Goal: Task Accomplishment & Management: Manage account settings

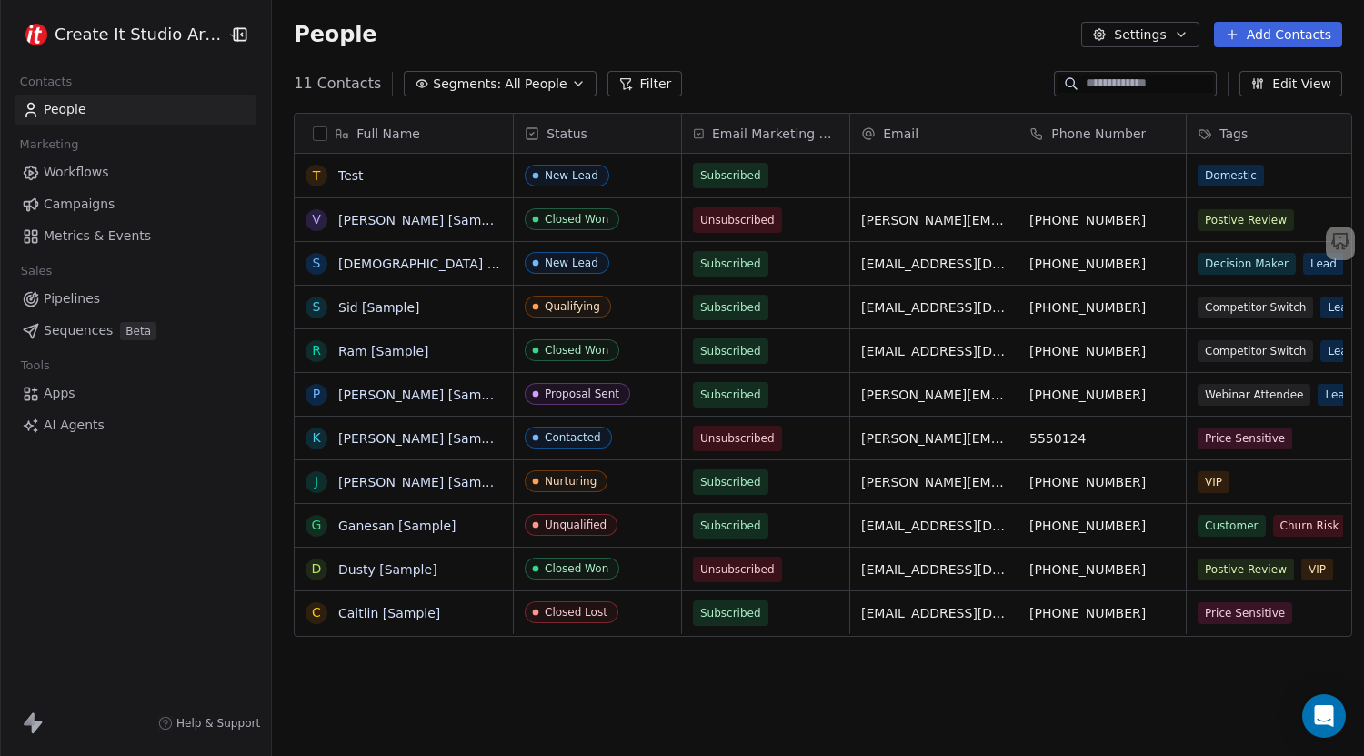
scroll to position [651, 1089]
click at [1127, 38] on button "Settings" at bounding box center [1139, 34] width 117 height 25
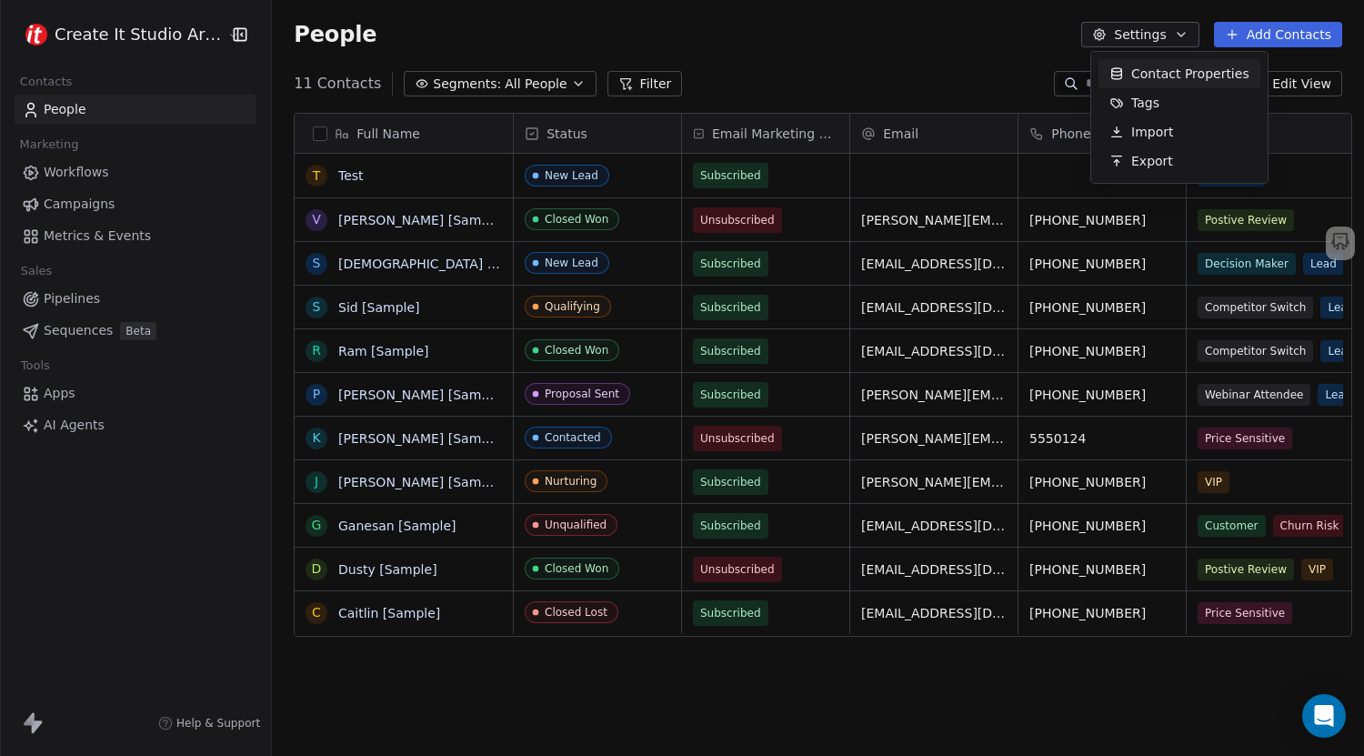
click at [1161, 68] on span "Contact Properties" at bounding box center [1190, 74] width 118 height 19
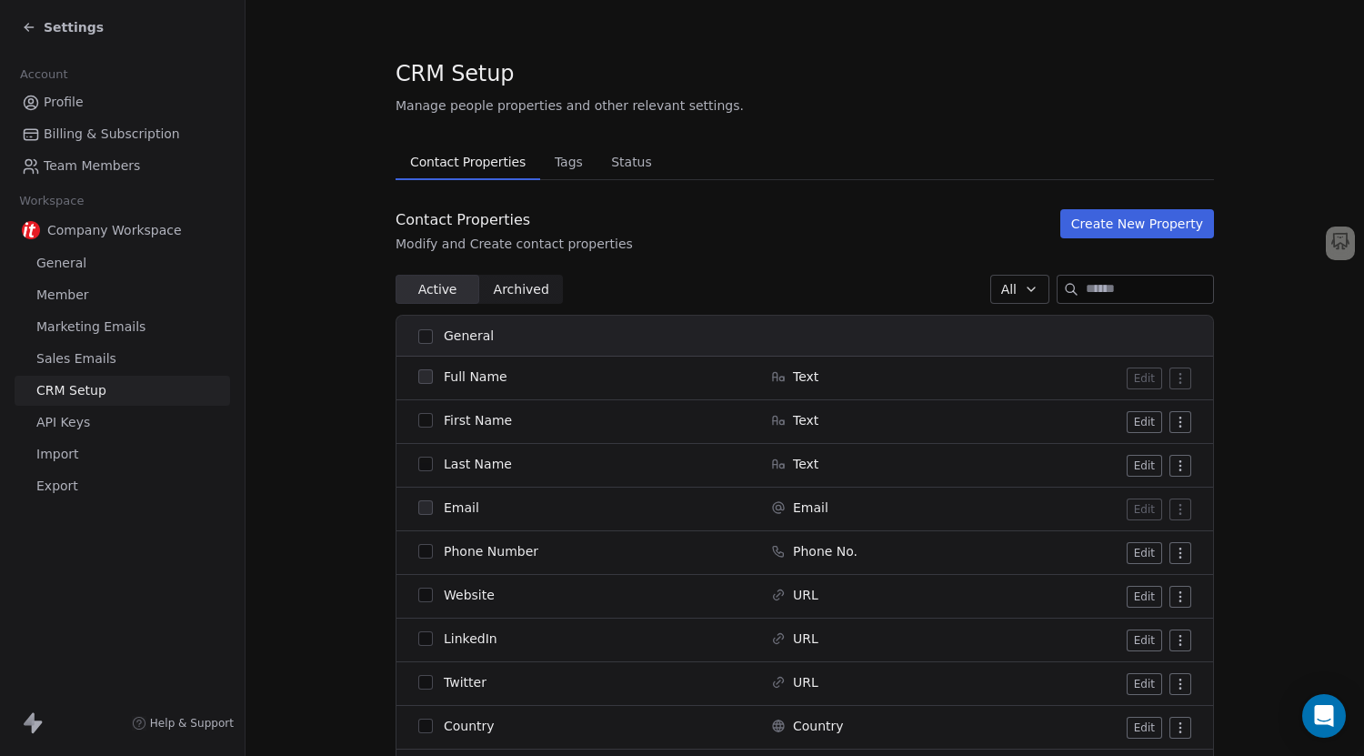
click at [84, 421] on span "API Keys" at bounding box center [63, 422] width 54 height 19
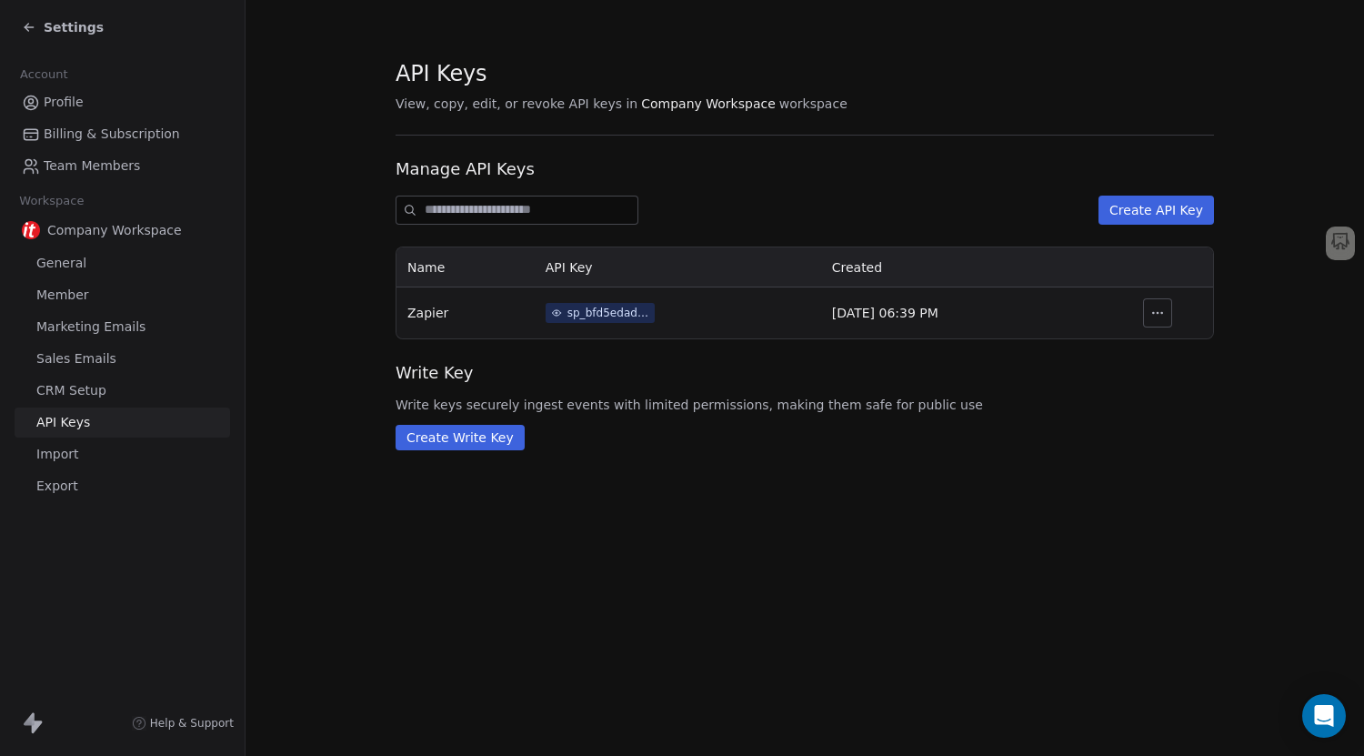
click at [596, 315] on div "sp_bfd5edad8e8e4409af52b7aaaf1f661a" at bounding box center [608, 313] width 82 height 16
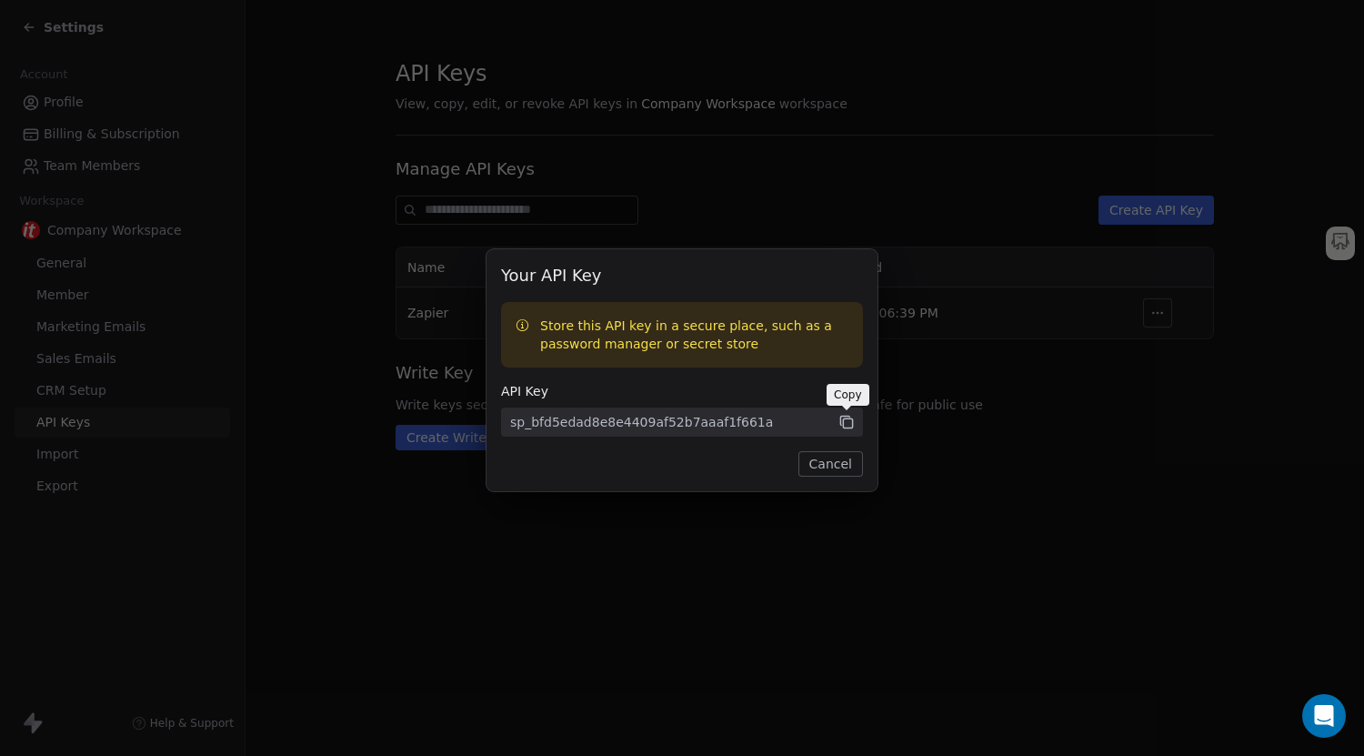
click at [845, 426] on icon at bounding box center [846, 422] width 16 height 16
click at [836, 467] on button "Cancel" at bounding box center [830, 463] width 65 height 25
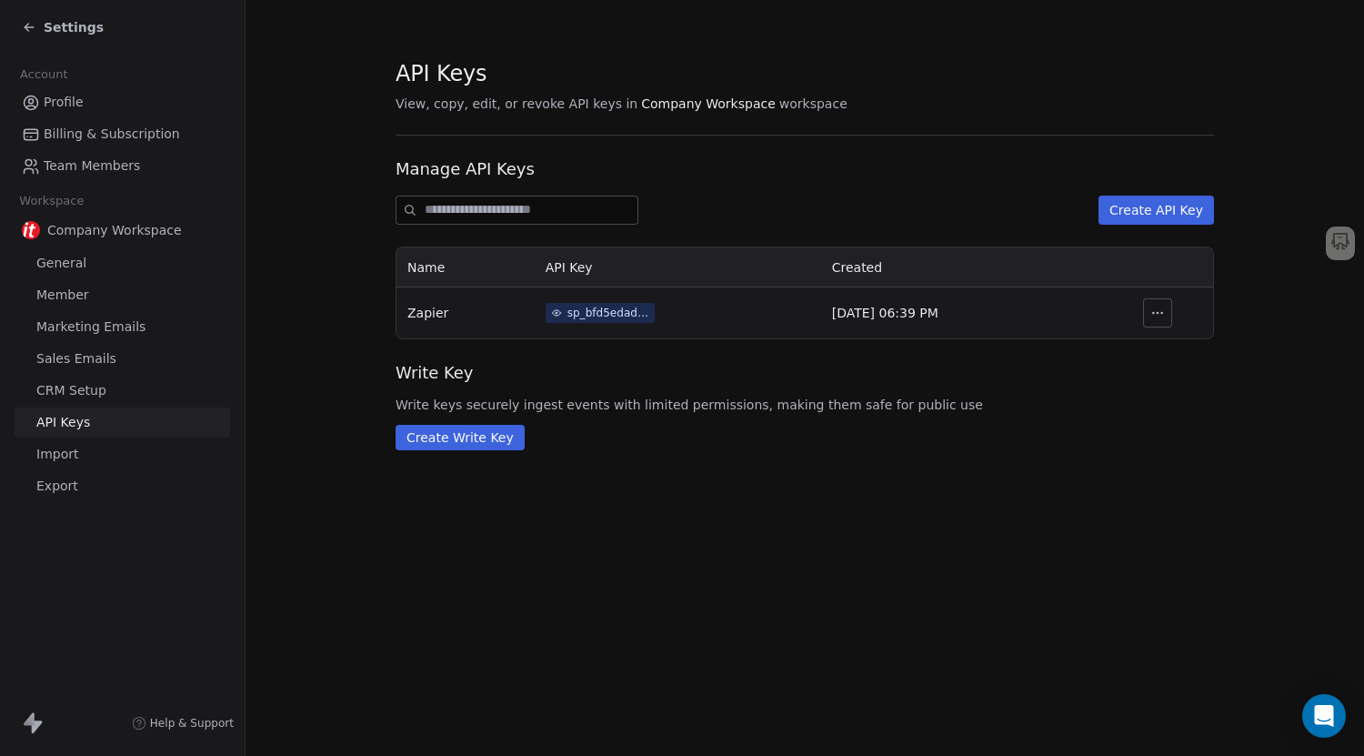
click at [56, 33] on span "Settings" at bounding box center [74, 27] width 60 height 18
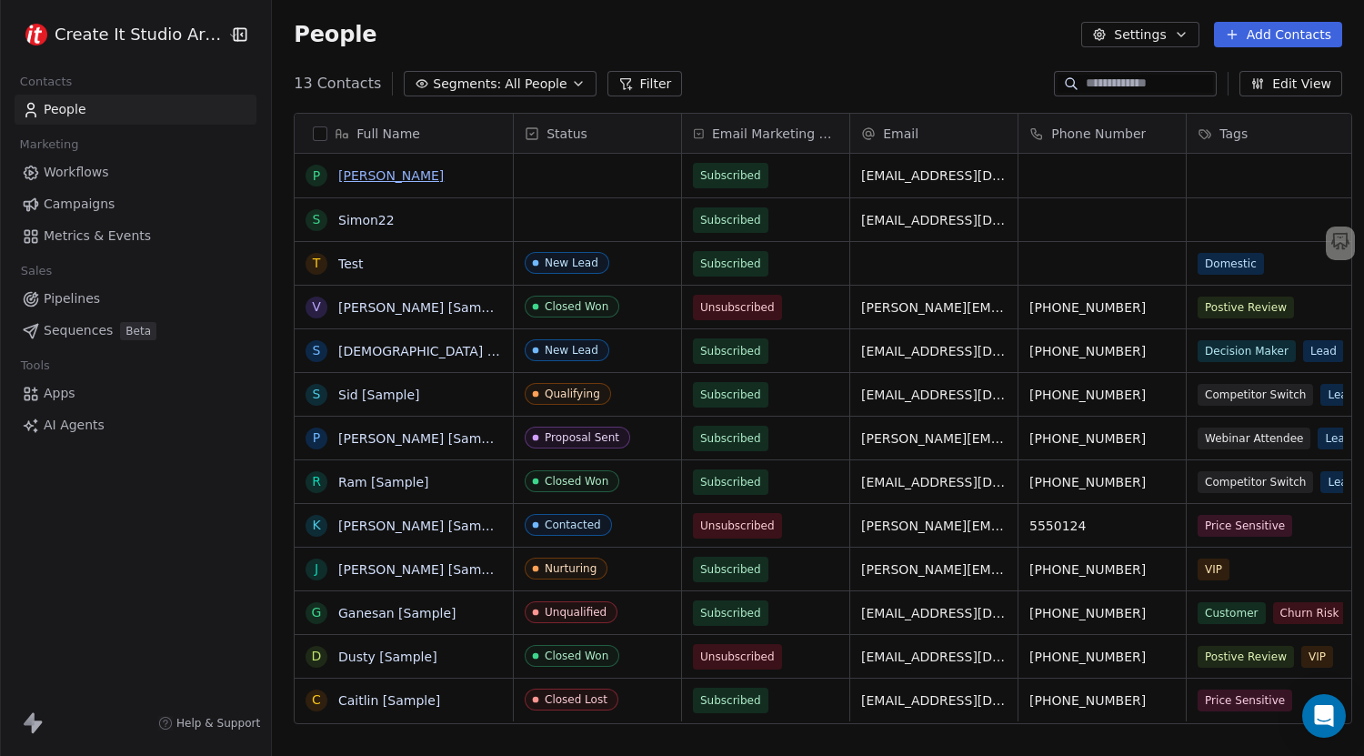
click at [370, 179] on link "[PERSON_NAME]" at bounding box center [390, 175] width 105 height 15
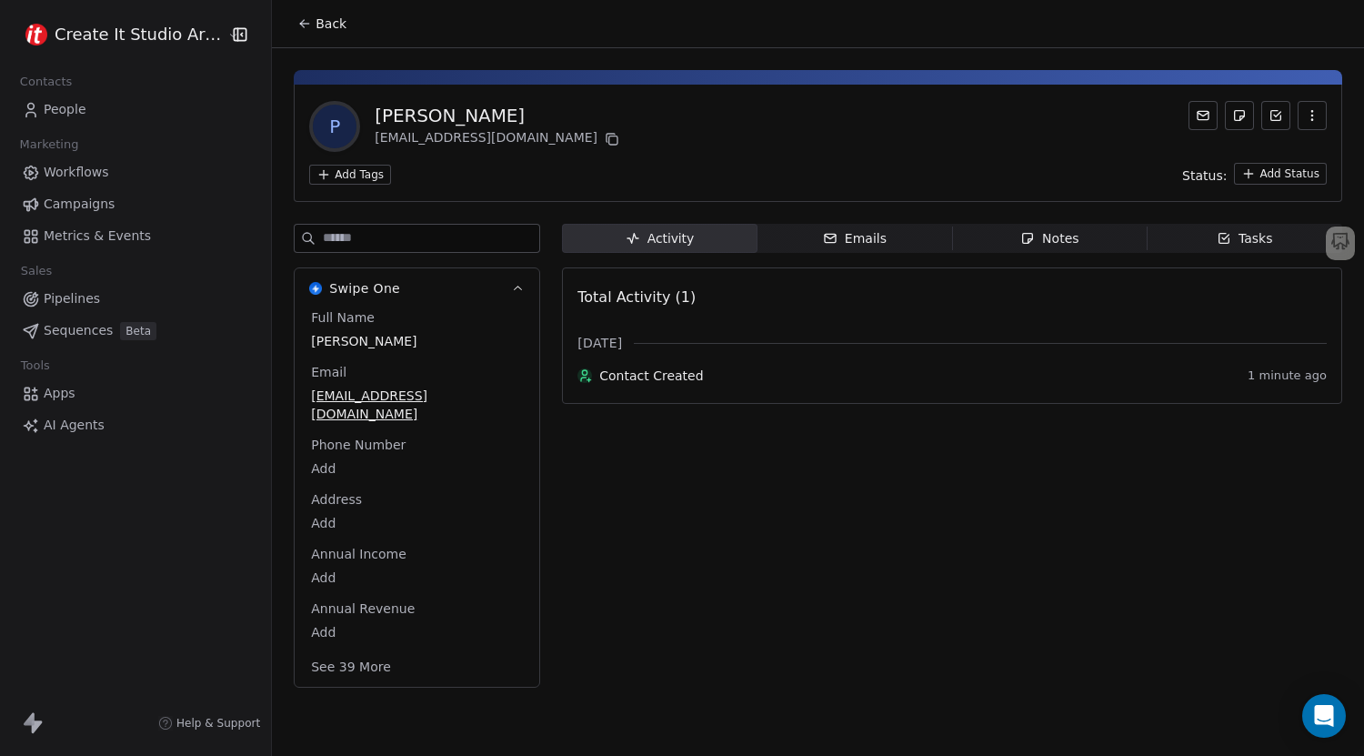
click at [300, 25] on icon at bounding box center [304, 23] width 15 height 15
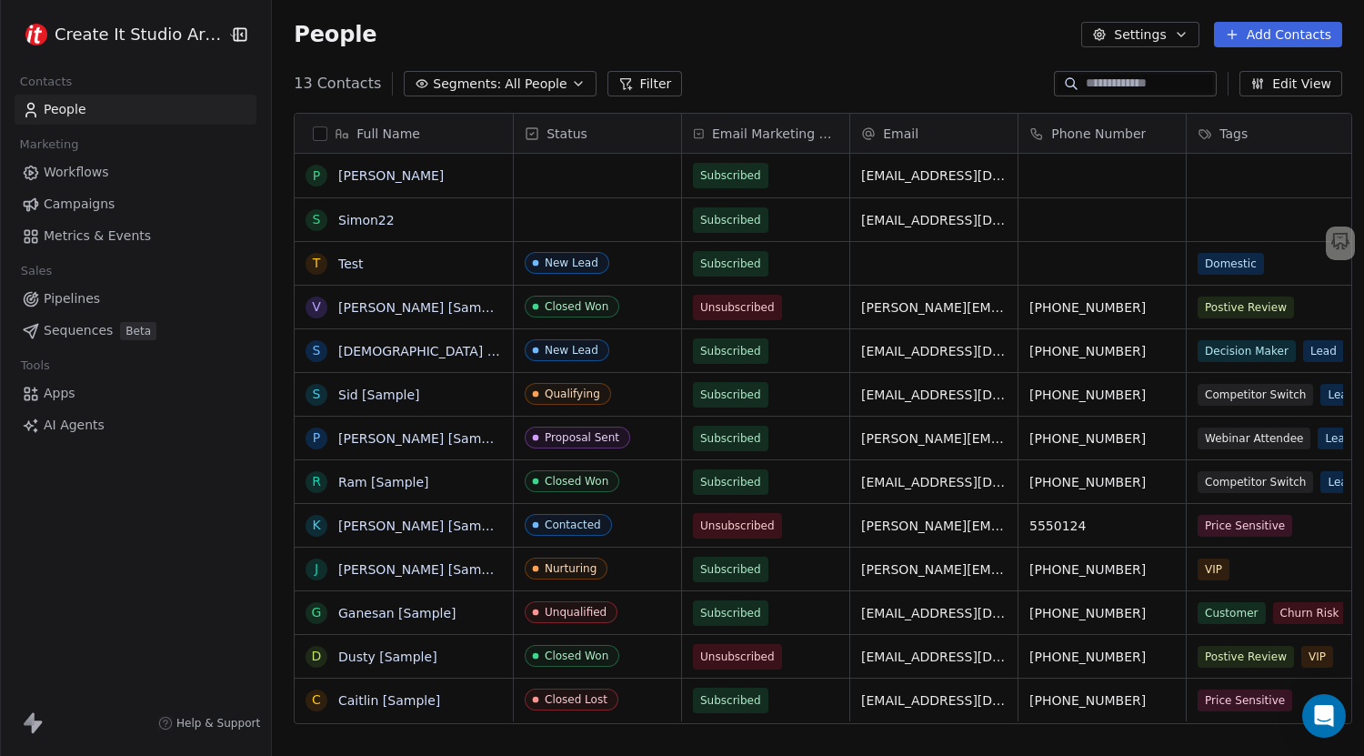
scroll to position [651, 1089]
click at [311, 266] on button "grid" at bounding box center [316, 263] width 15 height 15
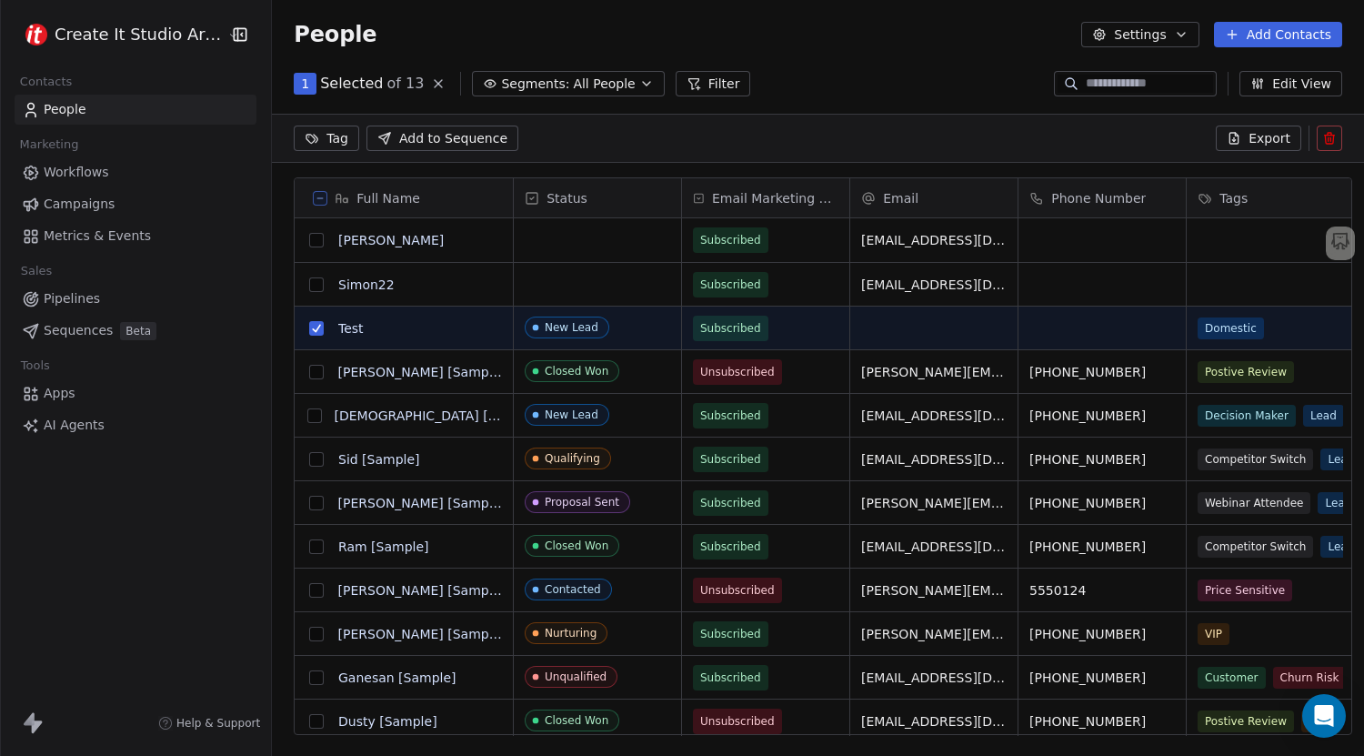
scroll to position [587, 1089]
click at [309, 287] on button "grid" at bounding box center [316, 284] width 15 height 15
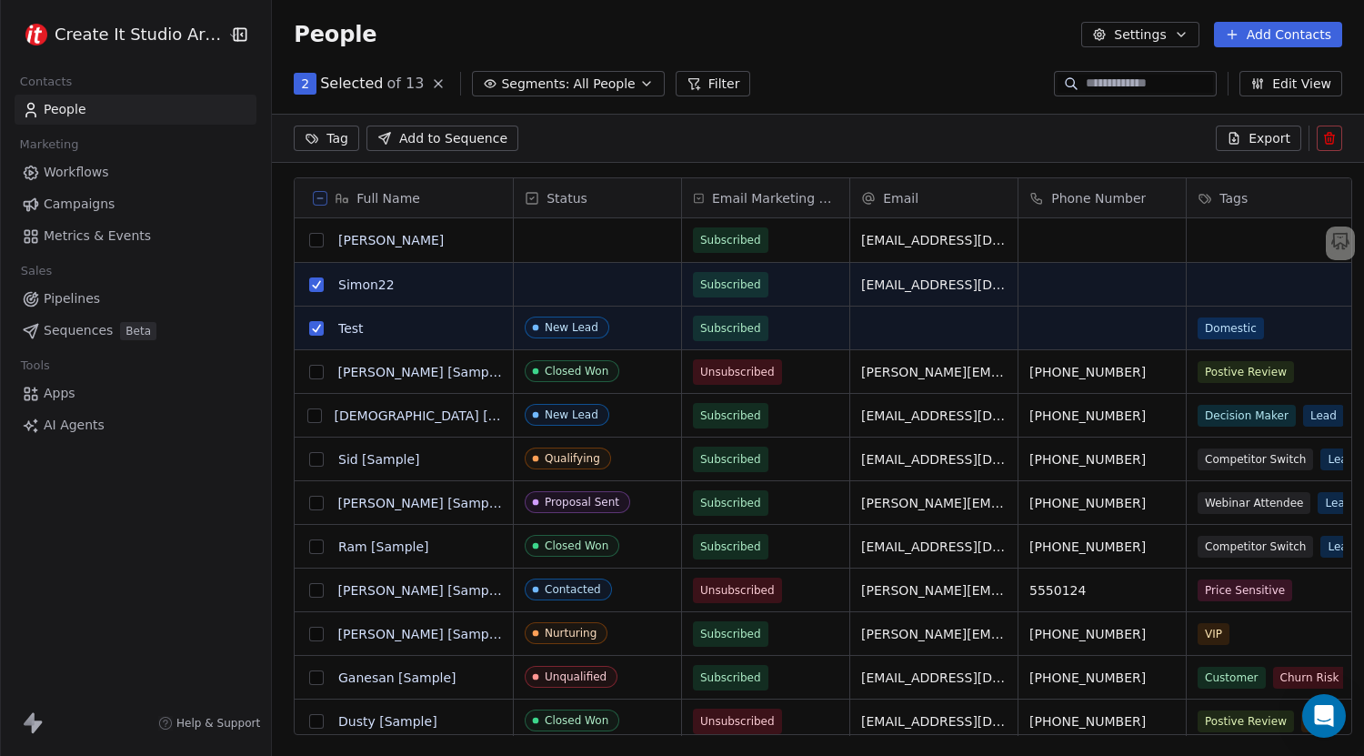
click at [1333, 143] on icon at bounding box center [1329, 140] width 8 height 8
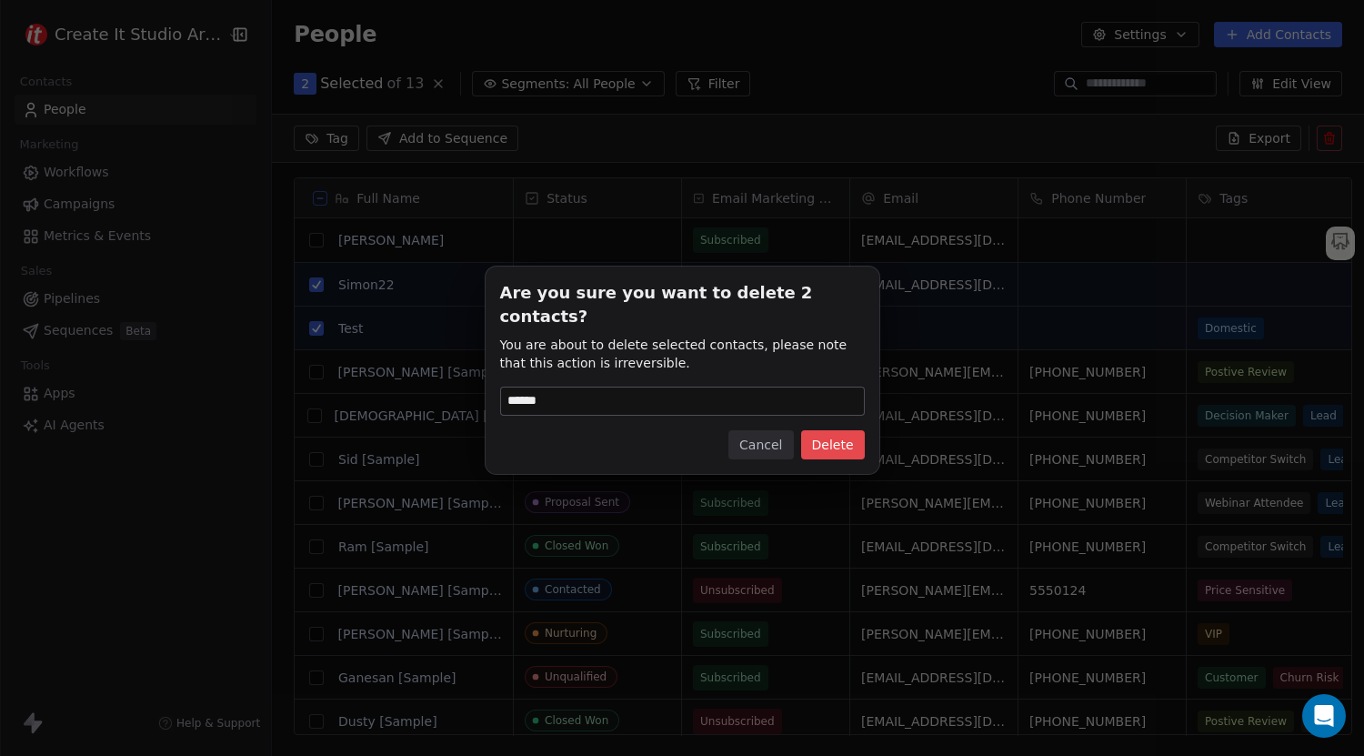
type input "******"
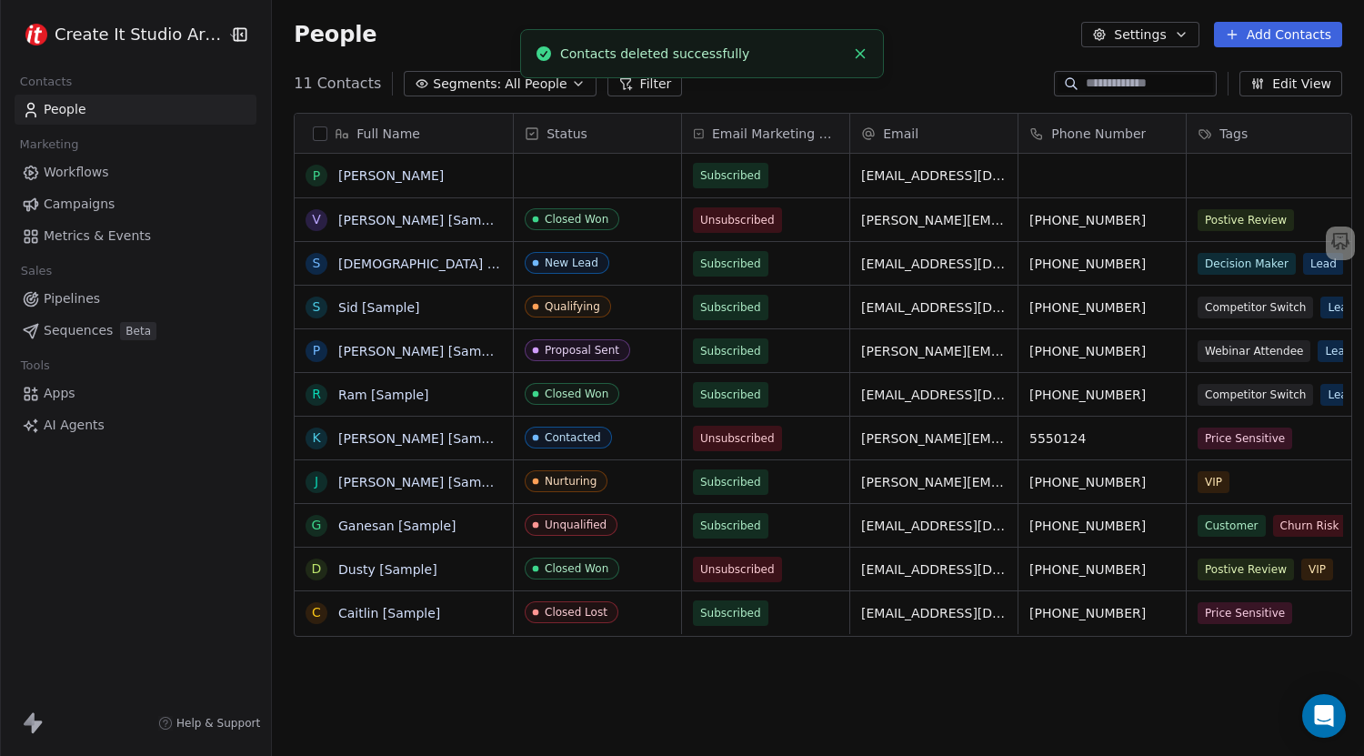
scroll to position [0, 0]
